Goal: Check status: Check status

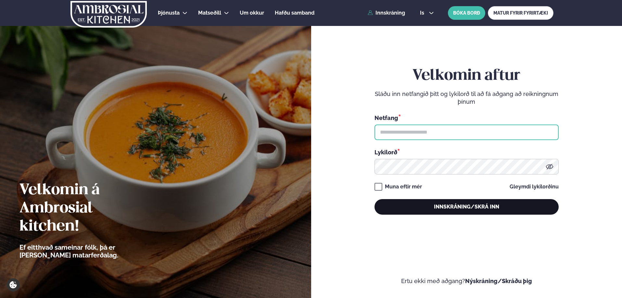
type input "**********"
click at [411, 213] on button "Innskráning/Skrá inn" at bounding box center [466, 207] width 184 height 16
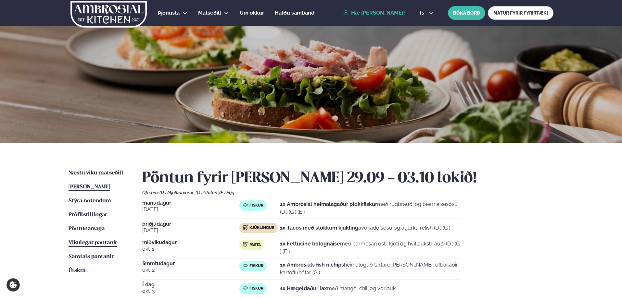
click at [110, 246] on link "Vikulegar pantanir Vikulegar pantanir" at bounding box center [92, 243] width 49 height 8
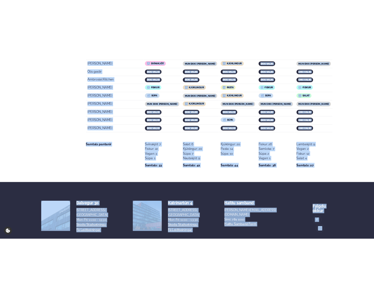
scroll to position [1313, 0]
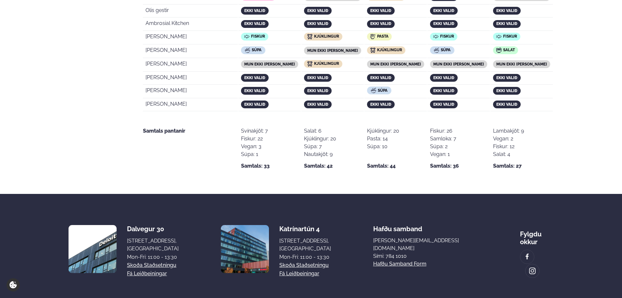
drag, startPoint x: 144, startPoint y: 115, endPoint x: 525, endPoint y: 149, distance: 382.0
copy table "Fullt nafn [DATE] sep. [DATE] [DATE] [DATE] 3"
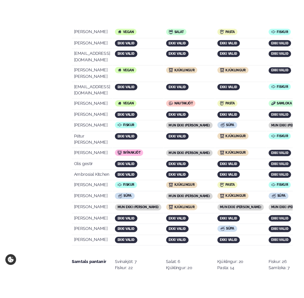
scroll to position [1432, 0]
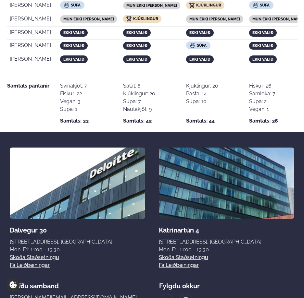
copy table "Fullt nafn [DATE] sep. [DATE] [DATE] [DATE] 3"
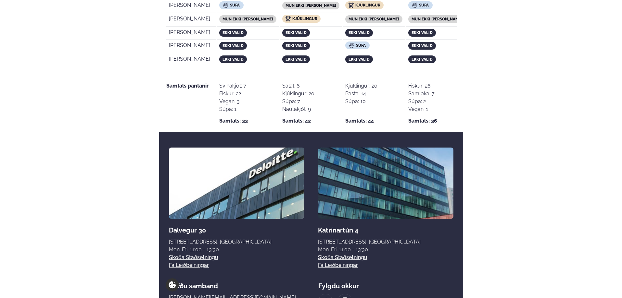
scroll to position [1291, 0]
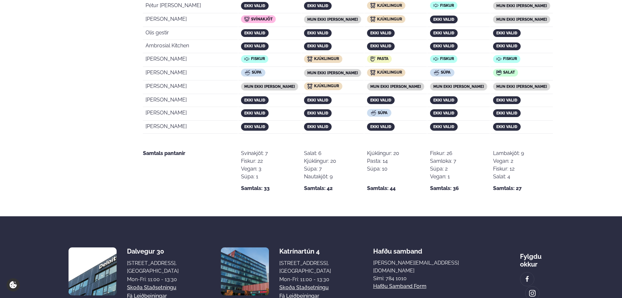
click at [534, 164] on div "Lambakjöt: 9 Vegan: 2 Fiskur: 12 Salat: 4 Samtals: 27" at bounding box center [523, 171] width 60 height 43
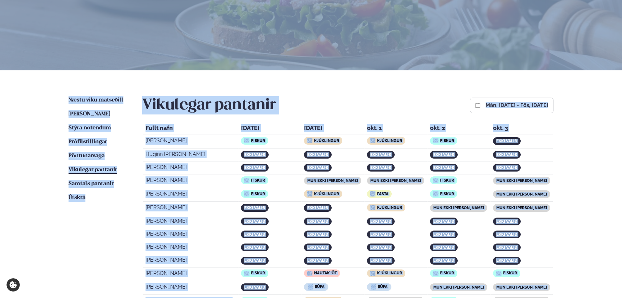
scroll to position [0, 0]
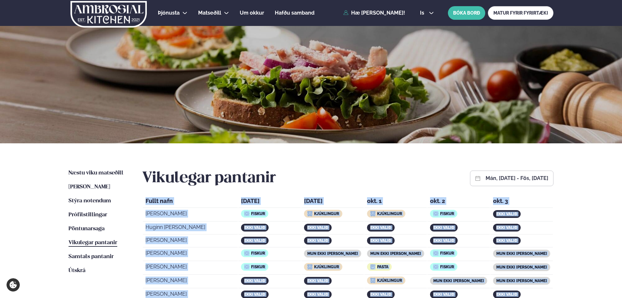
drag, startPoint x: 531, startPoint y: 100, endPoint x: 141, endPoint y: 195, distance: 401.3
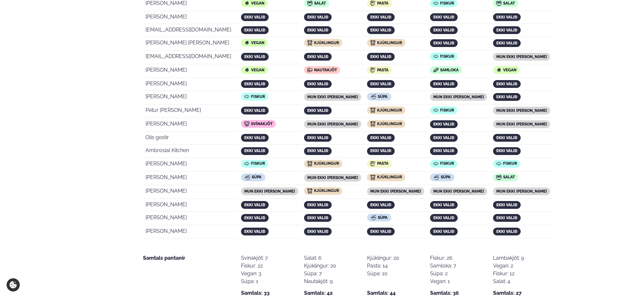
scroll to position [1189, 0]
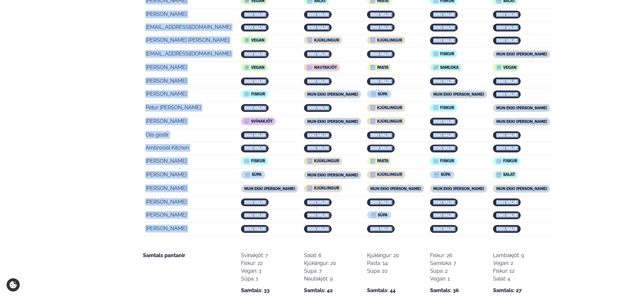
drag, startPoint x: 145, startPoint y: 200, endPoint x: 536, endPoint y: 208, distance: 390.6
click at [186, 170] on td "[PERSON_NAME]" at bounding box center [190, 176] width 95 height 13
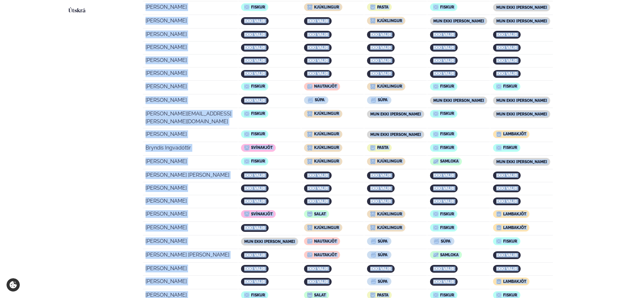
scroll to position [0, 0]
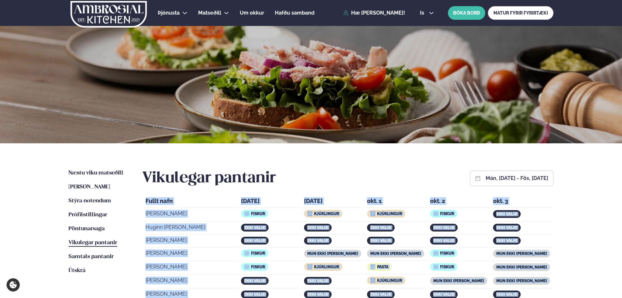
drag, startPoint x: 530, startPoint y: 200, endPoint x: 142, endPoint y: 201, distance: 388.2
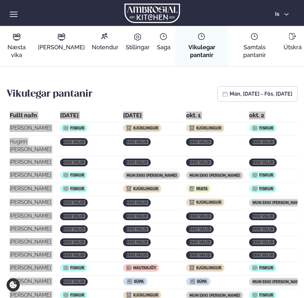
copy table "Lorem ipsu dol. 94 sit. 68 ame. 1 con. 2 adi. 6 Elitsedd Eiusmodt Incidi Utlabo…"
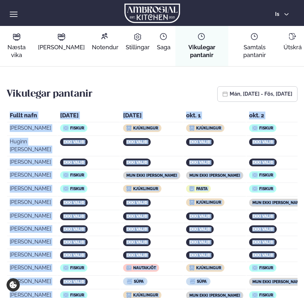
click at [246, 167] on td "ekki valið" at bounding box center [277, 163] width 62 height 12
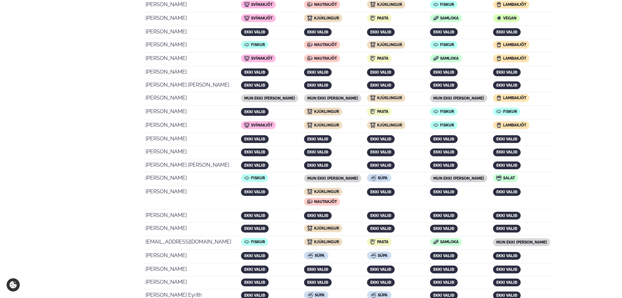
scroll to position [747, 0]
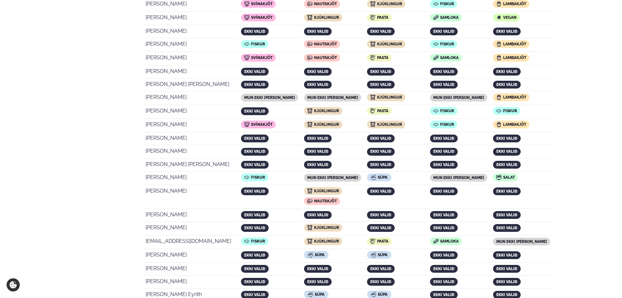
click at [130, 182] on div "Næstu [PERSON_NAME] matseðill Næsta vika [PERSON_NAME] matseðill Þessa [PERSON_…" at bounding box center [311, 79] width 524 height 1364
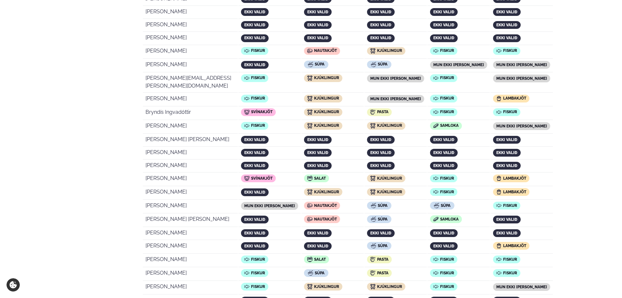
scroll to position [292, 0]
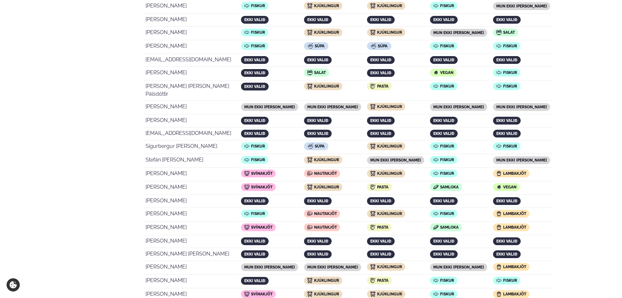
scroll to position [617, 0]
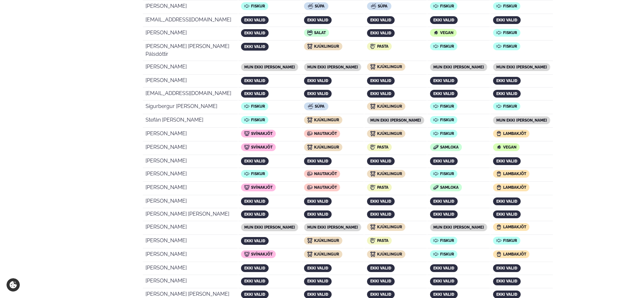
click at [231, 129] on td "[PERSON_NAME]" at bounding box center [190, 135] width 95 height 13
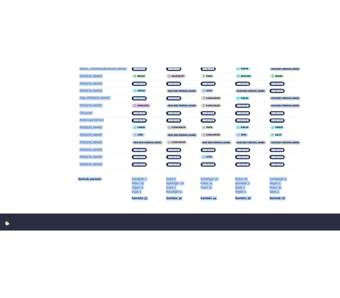
scroll to position [1313, 0]
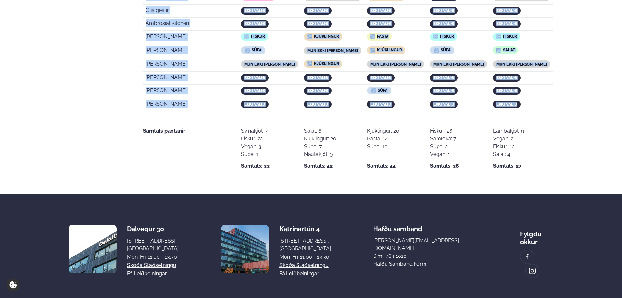
drag, startPoint x: 142, startPoint y: 105, endPoint x: 539, endPoint y: 77, distance: 399.0
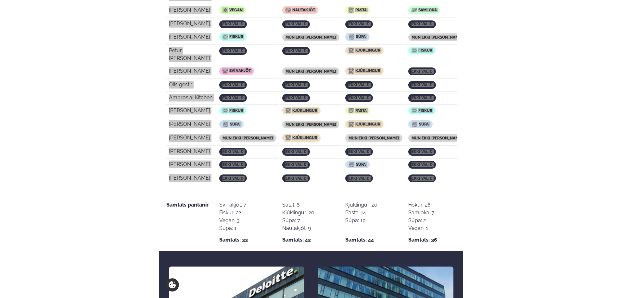
scroll to position [1219, 0]
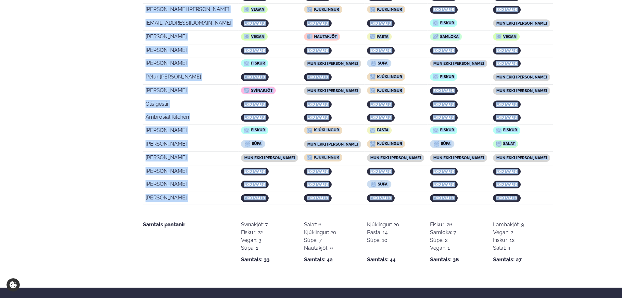
click at [534, 112] on td "ekki valið" at bounding box center [521, 118] width 62 height 12
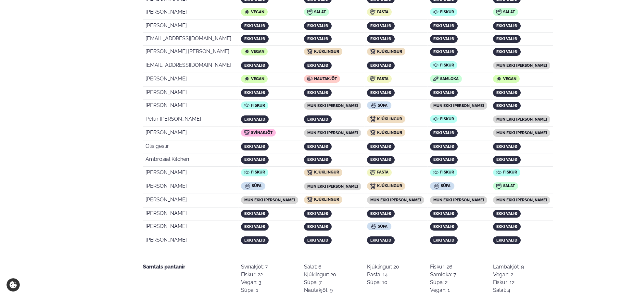
scroll to position [1203, 0]
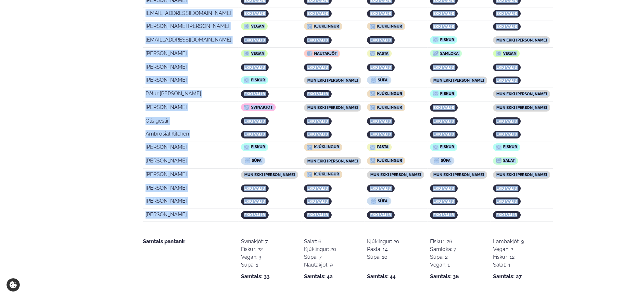
drag, startPoint x: 144, startPoint y: 50, endPoint x: 537, endPoint y: 189, distance: 416.3
click at [236, 156] on td "[PERSON_NAME]" at bounding box center [190, 162] width 95 height 13
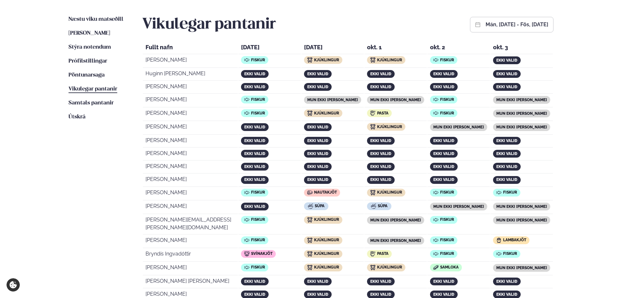
scroll to position [229, 0]
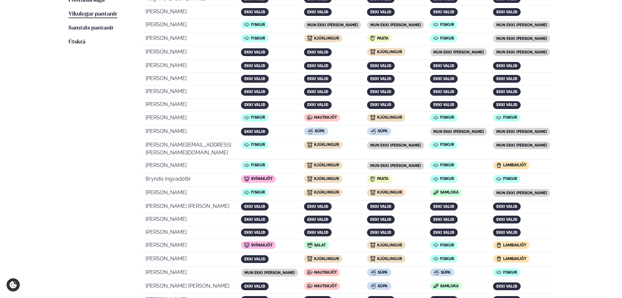
drag, startPoint x: 194, startPoint y: 156, endPoint x: 145, endPoint y: 157, distance: 49.0
click at [145, 160] on td "[PERSON_NAME]" at bounding box center [190, 166] width 95 height 13
copy td "[PERSON_NAME]"
drag, startPoint x: 192, startPoint y: 173, endPoint x: 147, endPoint y: 172, distance: 45.1
click at [147, 174] on td "Bryndís Ingvadóttir" at bounding box center [190, 180] width 95 height 13
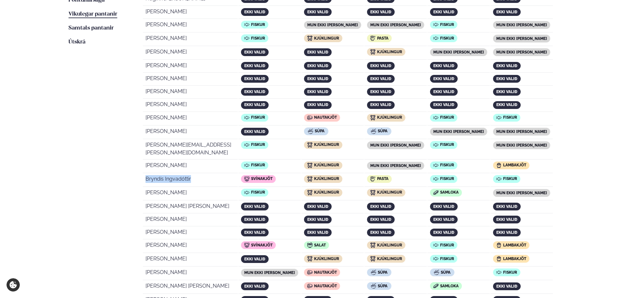
copy td "Bryndís Ingvadóttir"
drag, startPoint x: 190, startPoint y: 240, endPoint x: 147, endPoint y: 239, distance: 43.2
click at [147, 240] on td "[PERSON_NAME]" at bounding box center [190, 246] width 95 height 13
copy td "[PERSON_NAME]"
drag, startPoint x: 199, startPoint y: 252, endPoint x: 146, endPoint y: 253, distance: 52.6
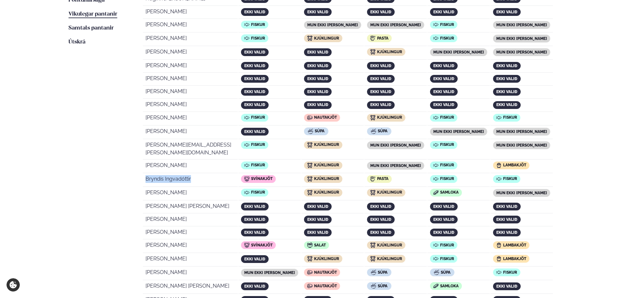
click at [146, 254] on td "[PERSON_NAME]" at bounding box center [190, 260] width 95 height 13
copy td "[PERSON_NAME]"
drag, startPoint x: 188, startPoint y: 267, endPoint x: 145, endPoint y: 265, distance: 43.2
click at [145, 267] on td "[PERSON_NAME]" at bounding box center [190, 273] width 95 height 13
copy td "[PERSON_NAME]"
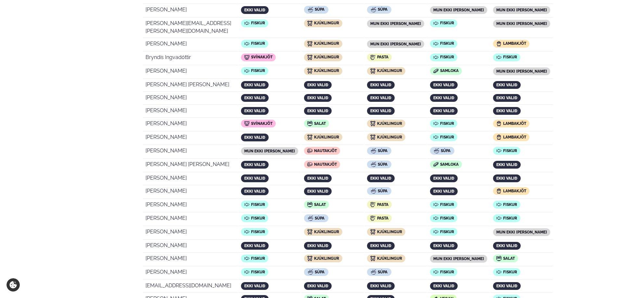
scroll to position [359, 0]
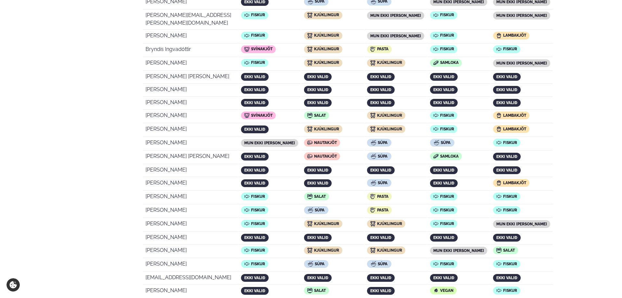
drag, startPoint x: 194, startPoint y: 175, endPoint x: 146, endPoint y: 176, distance: 48.4
click at [146, 178] on td "[PERSON_NAME]" at bounding box center [190, 184] width 95 height 13
copy td "[PERSON_NAME]"
drag, startPoint x: 200, startPoint y: 188, endPoint x: 145, endPoint y: 189, distance: 54.5
click at [145, 192] on td "[PERSON_NAME]" at bounding box center [190, 198] width 95 height 13
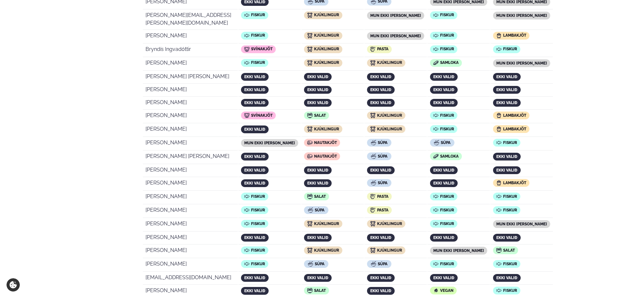
copy td "[PERSON_NAME]"
drag, startPoint x: 203, startPoint y: 205, endPoint x: 145, endPoint y: 204, distance: 57.8
click at [145, 205] on td "[PERSON_NAME]" at bounding box center [190, 211] width 95 height 13
click at [189, 245] on td "[PERSON_NAME]" at bounding box center [190, 251] width 95 height 13
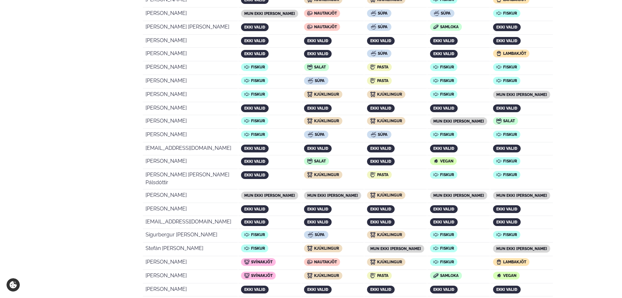
scroll to position [488, 0]
drag, startPoint x: 192, startPoint y: 114, endPoint x: 147, endPoint y: 113, distance: 44.5
click at [147, 116] on td "[PERSON_NAME]" at bounding box center [190, 122] width 95 height 13
click at [191, 116] on td "[PERSON_NAME]" at bounding box center [190, 122] width 95 height 13
drag, startPoint x: 192, startPoint y: 115, endPoint x: 144, endPoint y: 114, distance: 48.1
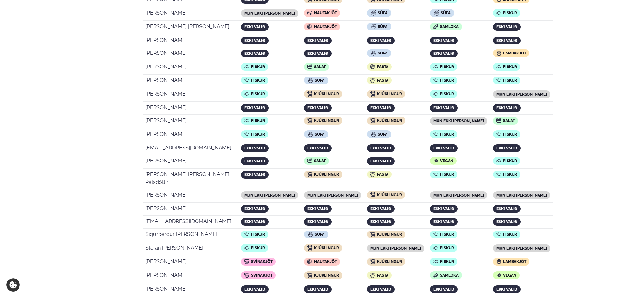
click at [144, 116] on td "[PERSON_NAME]" at bounding box center [190, 122] width 95 height 13
drag, startPoint x: 198, startPoint y: 126, endPoint x: 146, endPoint y: 126, distance: 51.6
click at [146, 129] on td "[PERSON_NAME]" at bounding box center [190, 135] width 95 height 13
drag, startPoint x: 187, startPoint y: 153, endPoint x: 146, endPoint y: 155, distance: 41.6
click at [146, 156] on td "[PERSON_NAME]" at bounding box center [190, 162] width 95 height 13
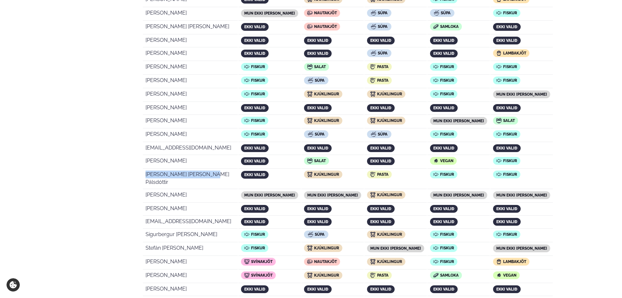
drag, startPoint x: 203, startPoint y: 167, endPoint x: 145, endPoint y: 165, distance: 57.5
click at [145, 169] on td "[PERSON_NAME] [PERSON_NAME] Pálsdóttir" at bounding box center [190, 179] width 95 height 20
drag, startPoint x: 220, startPoint y: 220, endPoint x: 146, endPoint y: 220, distance: 73.7
click at [146, 229] on td "Sigurbergur [PERSON_NAME]" at bounding box center [190, 235] width 95 height 13
drag, startPoint x: 191, startPoint y: 249, endPoint x: 145, endPoint y: 250, distance: 45.8
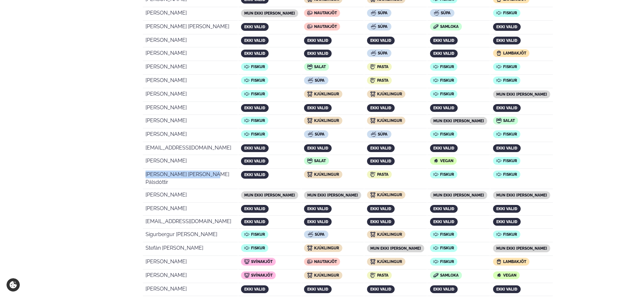
click at [145, 257] on td "[PERSON_NAME]" at bounding box center [190, 263] width 95 height 13
drag, startPoint x: 200, startPoint y: 261, endPoint x: 145, endPoint y: 260, distance: 54.5
click at [145, 270] on td "[PERSON_NAME]" at bounding box center [190, 276] width 95 height 13
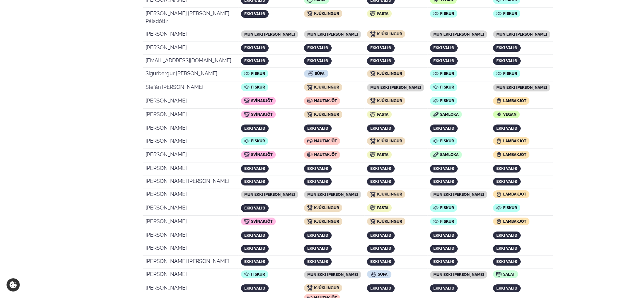
scroll to position [651, 0]
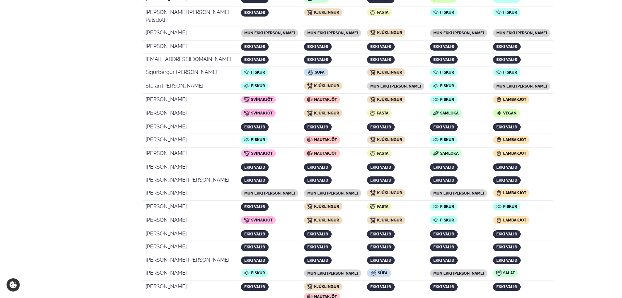
drag, startPoint x: 189, startPoint y: 127, endPoint x: 145, endPoint y: 127, distance: 44.1
click at [145, 135] on td "[PERSON_NAME]" at bounding box center [190, 141] width 95 height 13
drag, startPoint x: 187, startPoint y: 141, endPoint x: 147, endPoint y: 141, distance: 39.9
click at [147, 148] on td "[PERSON_NAME]" at bounding box center [190, 154] width 95 height 13
drag, startPoint x: 199, startPoint y: 179, endPoint x: 145, endPoint y: 177, distance: 53.3
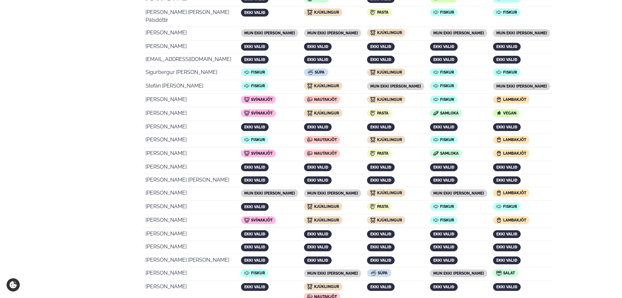
click at [145, 188] on td "[PERSON_NAME]" at bounding box center [190, 194] width 95 height 13
drag, startPoint x: 177, startPoint y: 193, endPoint x: 146, endPoint y: 193, distance: 31.5
click at [146, 202] on td "[PERSON_NAME]" at bounding box center [190, 208] width 95 height 13
drag, startPoint x: 190, startPoint y: 205, endPoint x: 147, endPoint y: 205, distance: 42.5
click at [147, 215] on td "[PERSON_NAME]" at bounding box center [190, 221] width 95 height 13
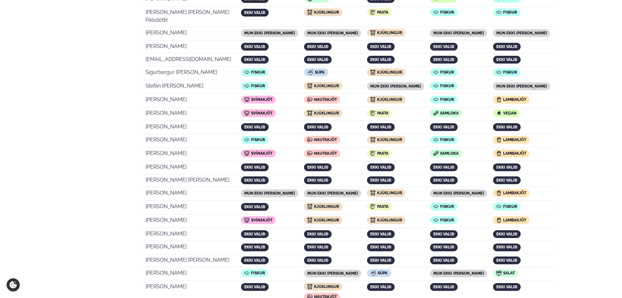
drag, startPoint x: 192, startPoint y: 259, endPoint x: 147, endPoint y: 261, distance: 45.1
click at [147, 268] on td "[PERSON_NAME]" at bounding box center [190, 274] width 95 height 13
click at [136, 235] on div "Næstu [PERSON_NAME] matseðill Næsta vika [PERSON_NAME] matseðill Þessa [PERSON_…" at bounding box center [311, 175] width 524 height 1364
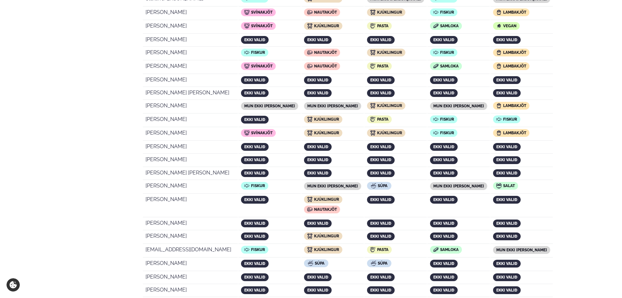
scroll to position [748, 0]
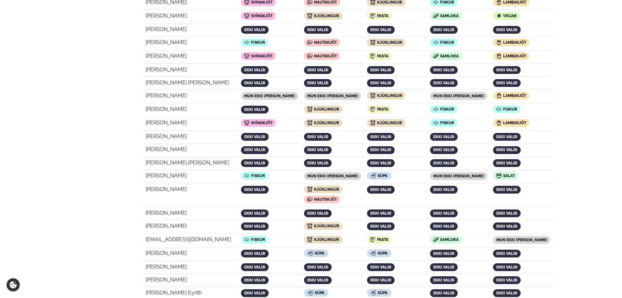
click at [528, 248] on td "ekki valið" at bounding box center [521, 254] width 62 height 13
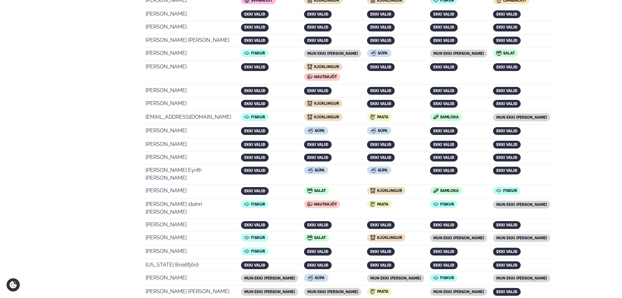
scroll to position [878, 0]
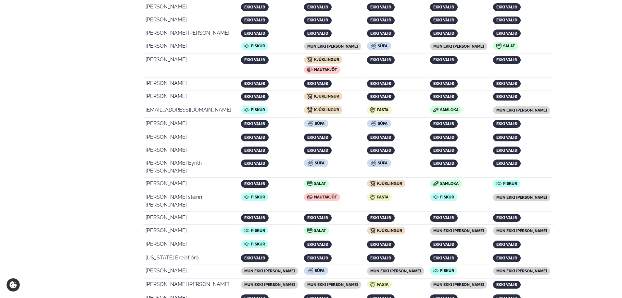
drag, startPoint x: 191, startPoint y: 161, endPoint x: 147, endPoint y: 162, distance: 43.5
click at [147, 179] on td "[PERSON_NAME]" at bounding box center [190, 185] width 95 height 13
click at [541, 266] on td "mun ekki [PERSON_NAME]" at bounding box center [521, 272] width 62 height 13
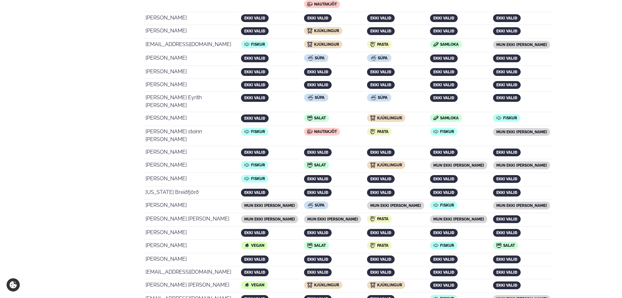
scroll to position [975, 0]
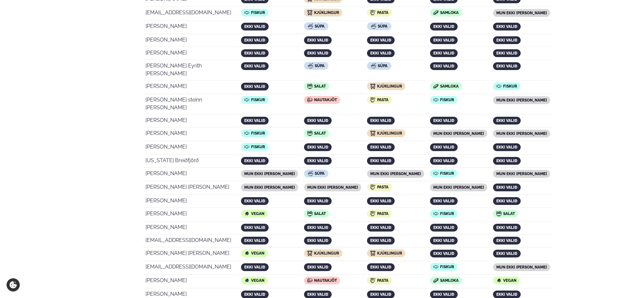
drag, startPoint x: 185, startPoint y: 187, endPoint x: 146, endPoint y: 186, distance: 39.0
click at [146, 209] on td "[PERSON_NAME]" at bounding box center [190, 215] width 95 height 13
drag, startPoint x: 205, startPoint y: 253, endPoint x: 147, endPoint y: 253, distance: 58.1
click at [147, 276] on td "[PERSON_NAME]" at bounding box center [190, 282] width 95 height 13
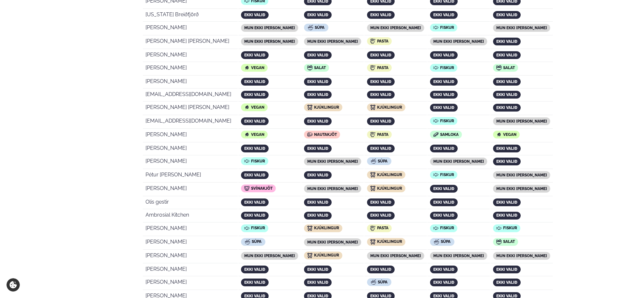
scroll to position [1138, 0]
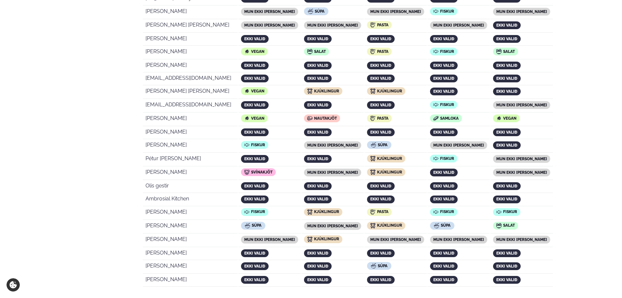
drag, startPoint x: 208, startPoint y: 185, endPoint x: 146, endPoint y: 184, distance: 62.0
click at [146, 207] on td "[PERSON_NAME]" at bounding box center [190, 213] width 95 height 13
drag, startPoint x: 212, startPoint y: 197, endPoint x: 146, endPoint y: 199, distance: 65.6
click at [146, 221] on td "[PERSON_NAME]" at bounding box center [190, 227] width 95 height 13
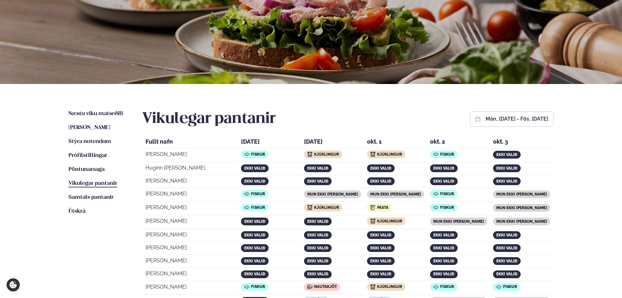
scroll to position [65, 0]
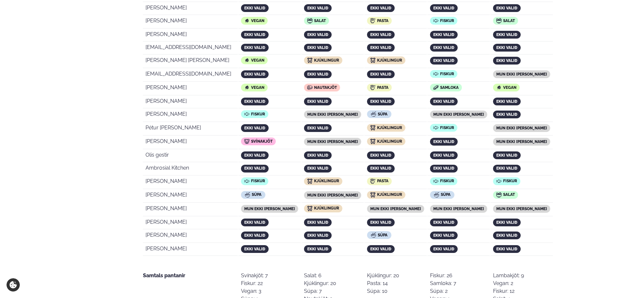
scroll to position [1233, 0]
